Goal: Transaction & Acquisition: Purchase product/service

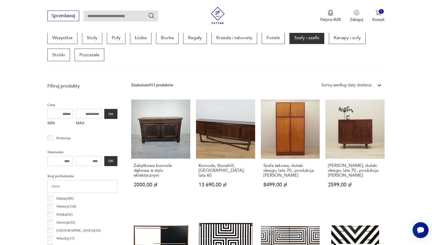
scroll to position [163, 0]
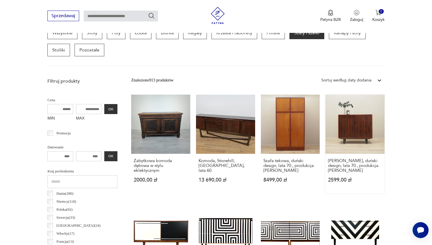
click at [368, 135] on link "[PERSON_NAME], duński design, lata 70., produkcja: [PERSON_NAME] 2599,00 zł" at bounding box center [355, 144] width 59 height 99
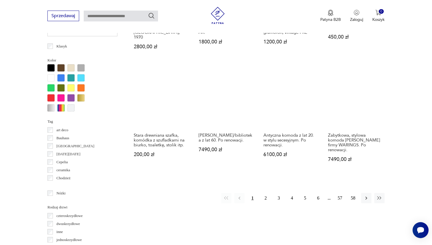
scroll to position [549, 0]
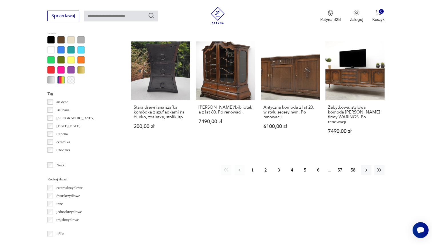
click at [269, 165] on button "2" at bounding box center [266, 170] width 10 height 10
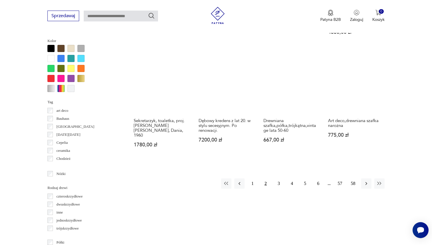
scroll to position [538, 0]
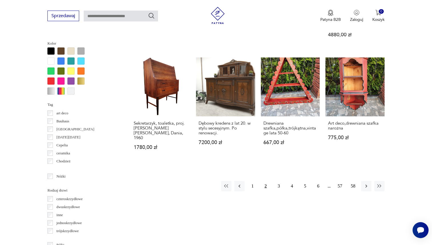
click at [108, 18] on input "text" at bounding box center [121, 16] width 74 height 11
type input "*****"
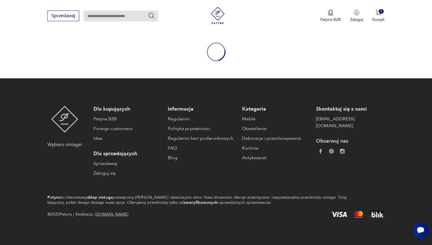
type input "*****"
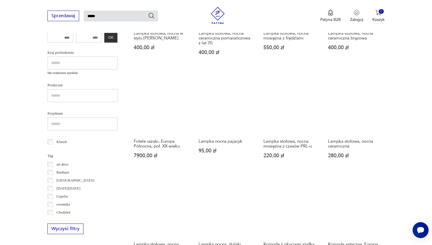
scroll to position [405, 0]
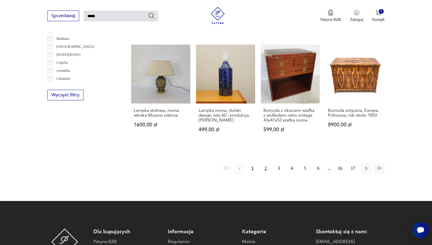
click at [265, 167] on button "2" at bounding box center [266, 168] width 10 height 10
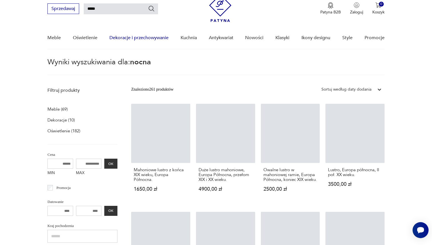
scroll to position [20, 0]
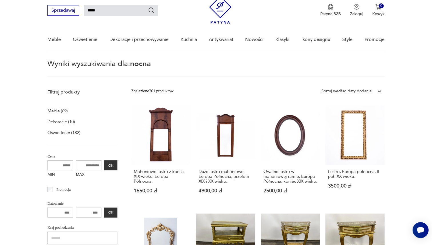
click at [118, 13] on input "*****" at bounding box center [121, 10] width 74 height 11
type input "**********"
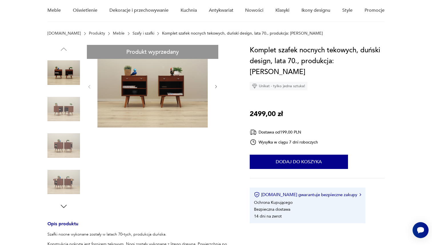
scroll to position [54, 0]
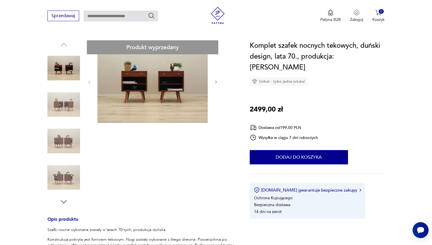
click at [76, 140] on img at bounding box center [63, 141] width 33 height 33
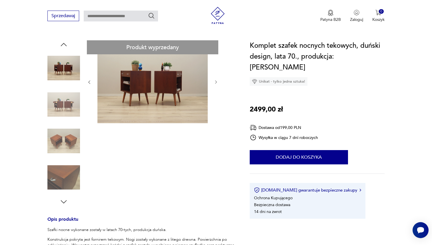
click at [73, 147] on img at bounding box center [63, 141] width 33 height 33
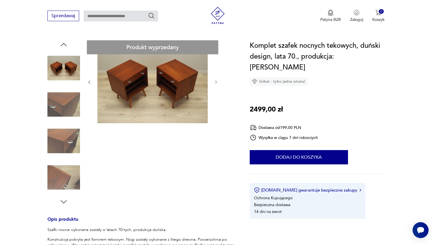
click at [72, 156] on img at bounding box center [63, 141] width 33 height 33
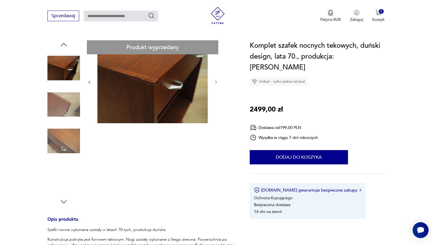
click at [72, 156] on img at bounding box center [63, 141] width 33 height 33
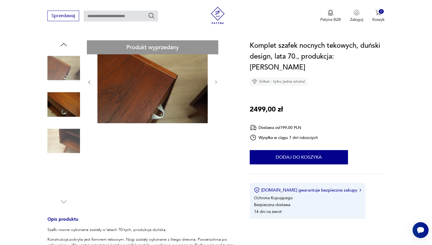
click at [72, 156] on img at bounding box center [63, 141] width 33 height 33
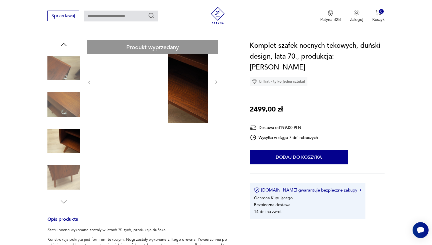
click at [69, 122] on div at bounding box center [63, 123] width 33 height 143
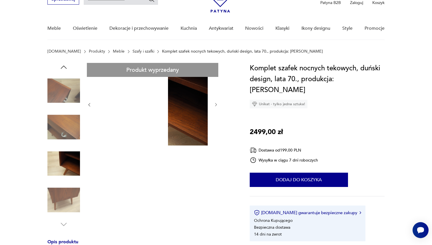
scroll to position [0, 0]
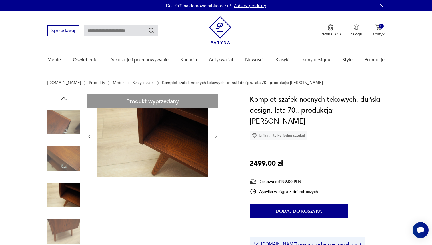
click at [134, 82] on link "Szafy i szafki" at bounding box center [144, 83] width 22 height 5
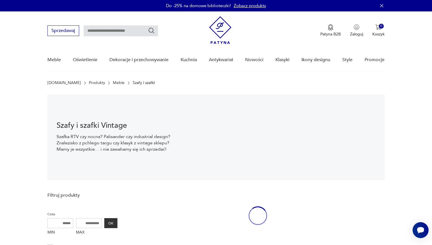
scroll to position [8, 0]
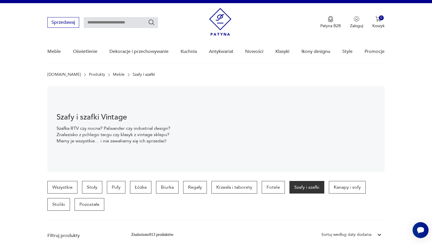
click at [116, 22] on input "text" at bounding box center [121, 22] width 74 height 11
type input "*****"
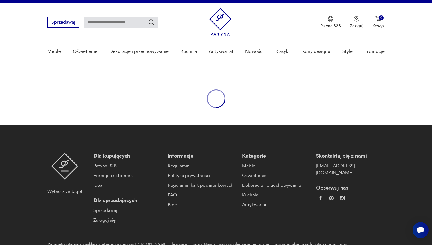
type input "*****"
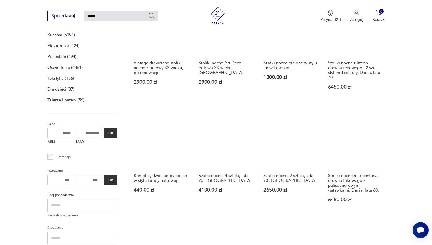
scroll to position [130, 0]
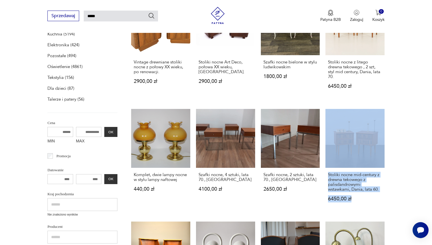
click at [417, 114] on section "Filtruj produkty Meble (7647) Antykwariat (1754) Dekoracje (8194) Kuchnia (5194…" at bounding box center [216, 231] width 432 height 509
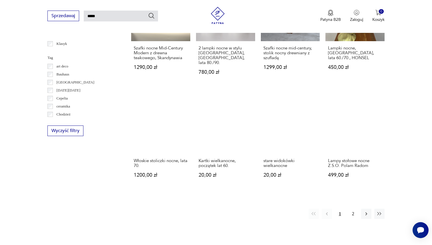
scroll to position [377, 0]
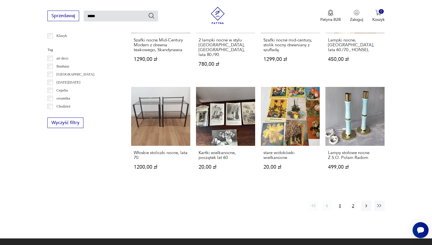
click at [353, 202] on button "2" at bounding box center [353, 206] width 10 height 10
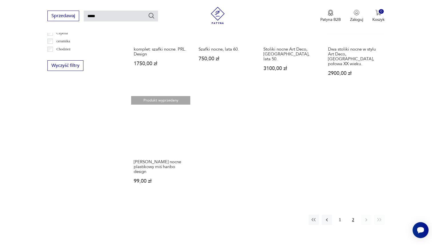
scroll to position [388, 0]
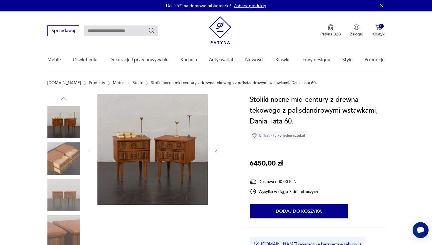
click at [72, 154] on img at bounding box center [63, 158] width 33 height 33
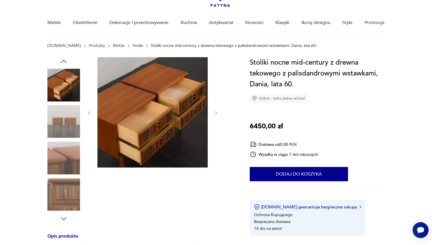
scroll to position [41, 0]
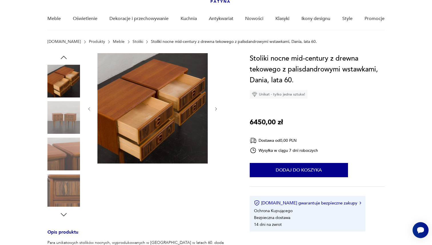
click at [67, 148] on img at bounding box center [63, 153] width 33 height 33
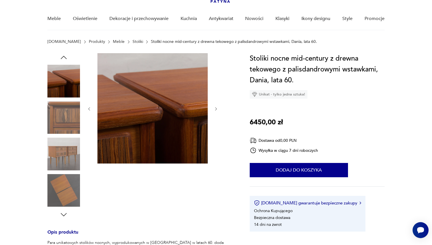
click at [67, 163] on img at bounding box center [63, 153] width 33 height 33
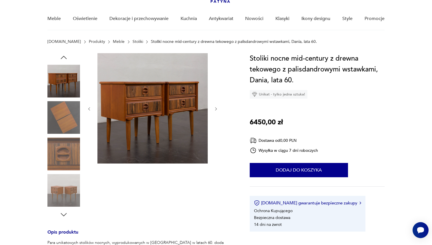
click at [67, 163] on img at bounding box center [63, 153] width 33 height 33
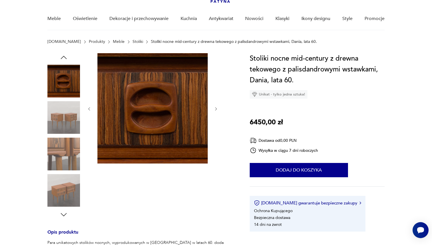
click at [67, 163] on img at bounding box center [63, 153] width 33 height 33
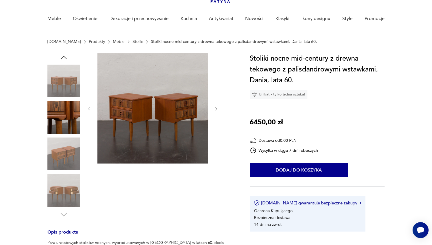
click at [67, 163] on img at bounding box center [63, 153] width 33 height 33
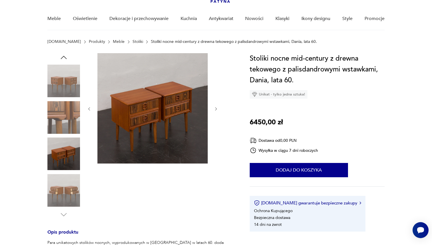
click at [65, 186] on img at bounding box center [63, 190] width 33 height 33
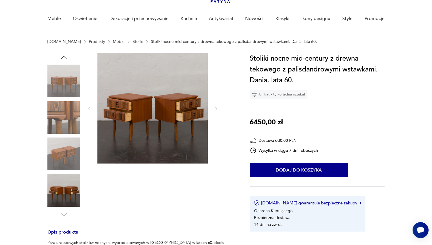
click at [66, 148] on img at bounding box center [63, 153] width 33 height 33
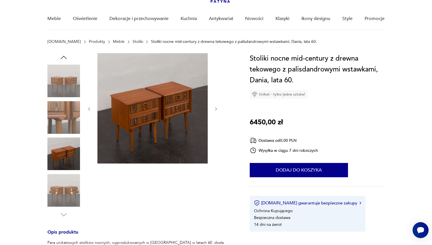
click at [69, 113] on img at bounding box center [63, 117] width 33 height 33
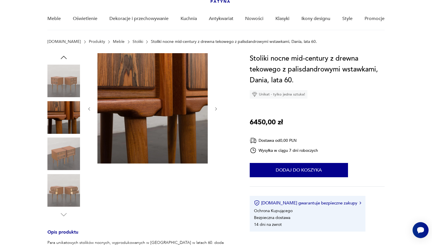
click at [73, 89] on img at bounding box center [63, 81] width 33 height 33
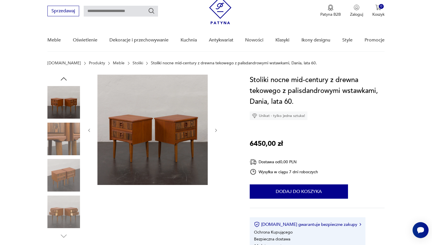
scroll to position [0, 0]
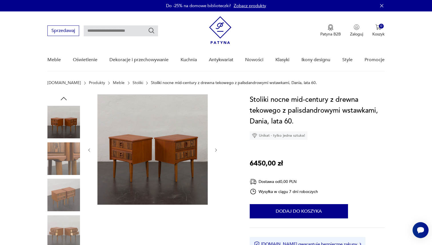
click at [64, 96] on icon "button" at bounding box center [63, 98] width 9 height 9
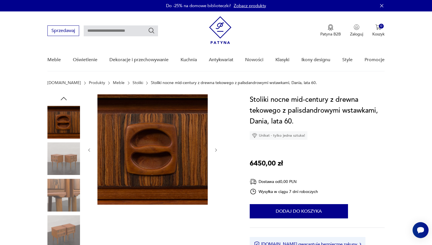
click at [65, 116] on img at bounding box center [63, 122] width 33 height 33
